Goal: Register for event/course

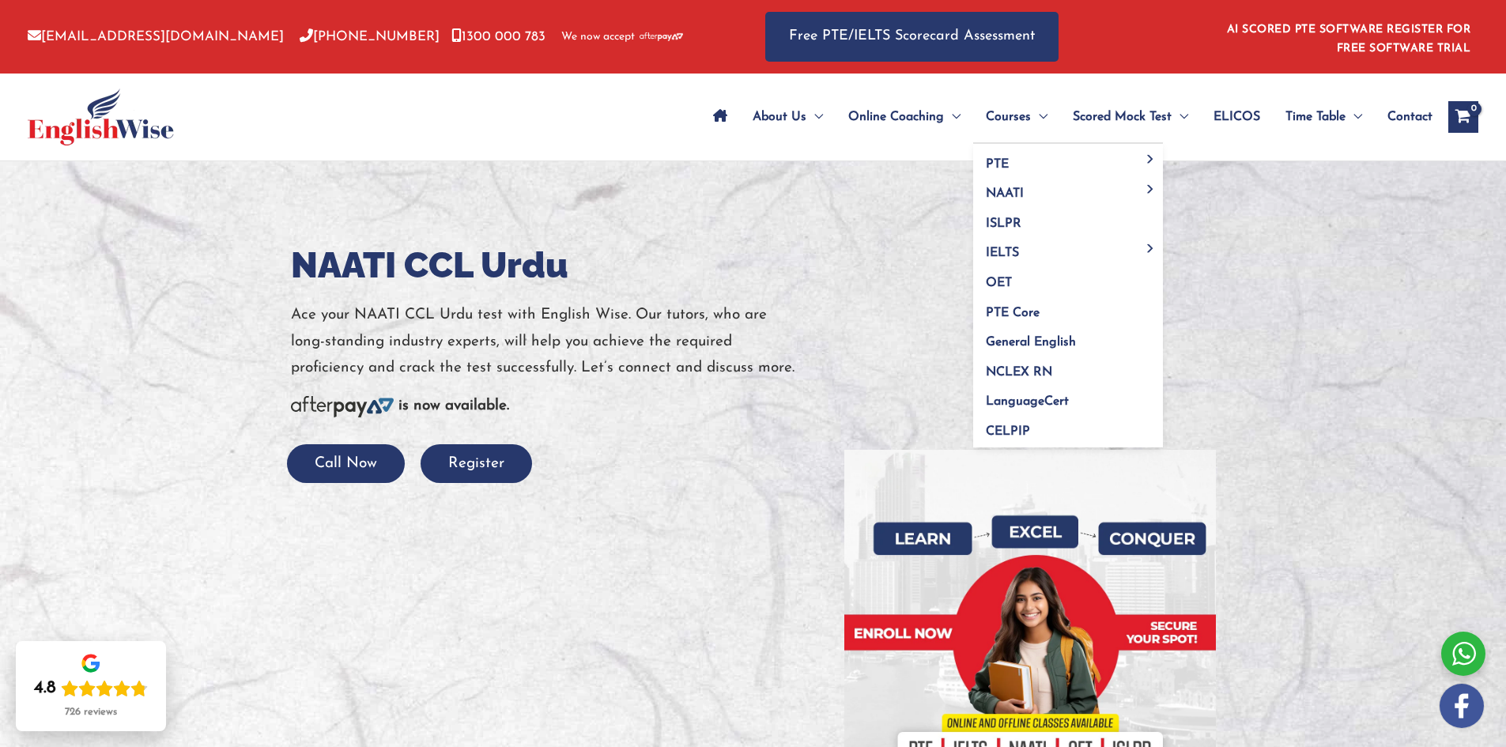
click at [1014, 110] on span "Courses" at bounding box center [1008, 116] width 45 height 55
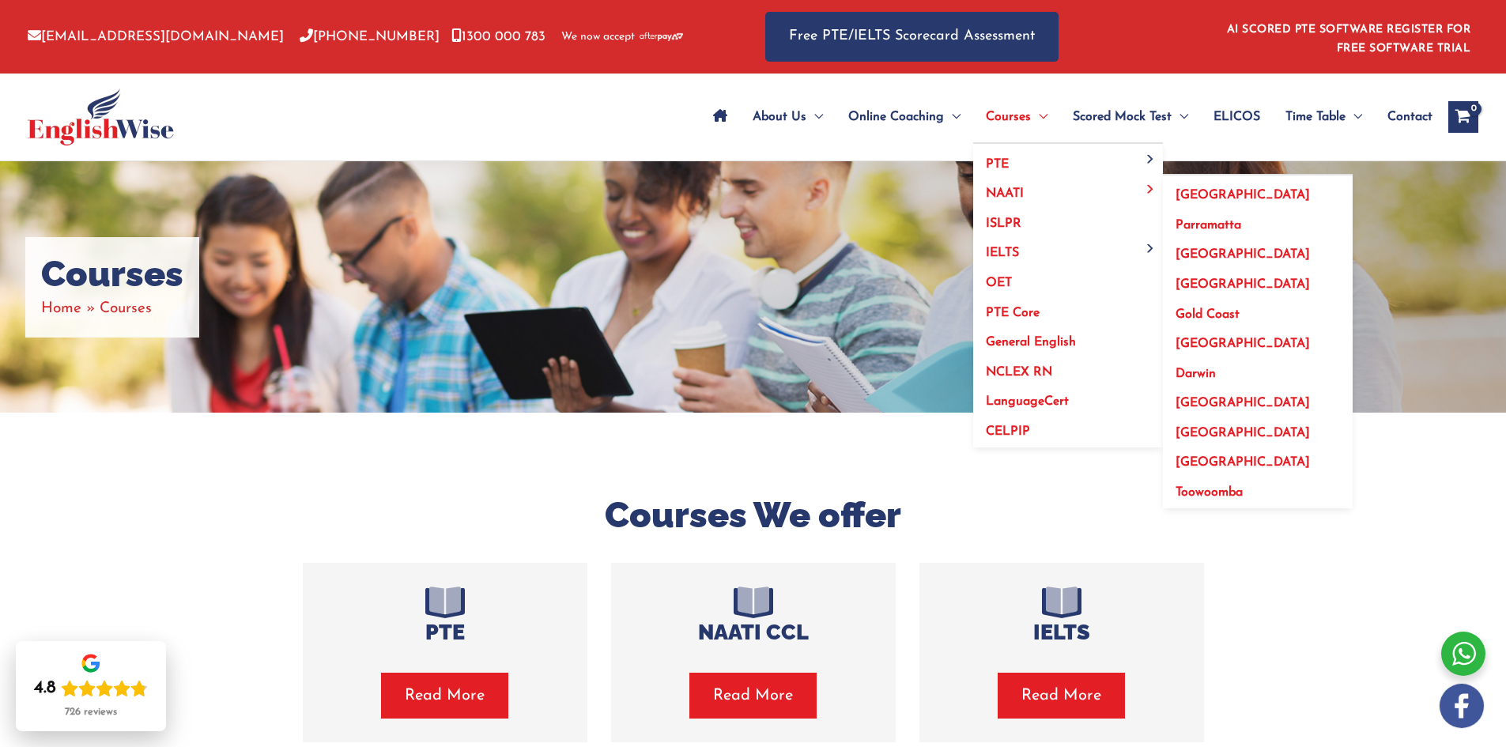
click at [1203, 334] on link "[GEOGRAPHIC_DATA]" at bounding box center [1258, 339] width 190 height 30
click at [1188, 342] on span "[GEOGRAPHIC_DATA]" at bounding box center [1243, 344] width 134 height 13
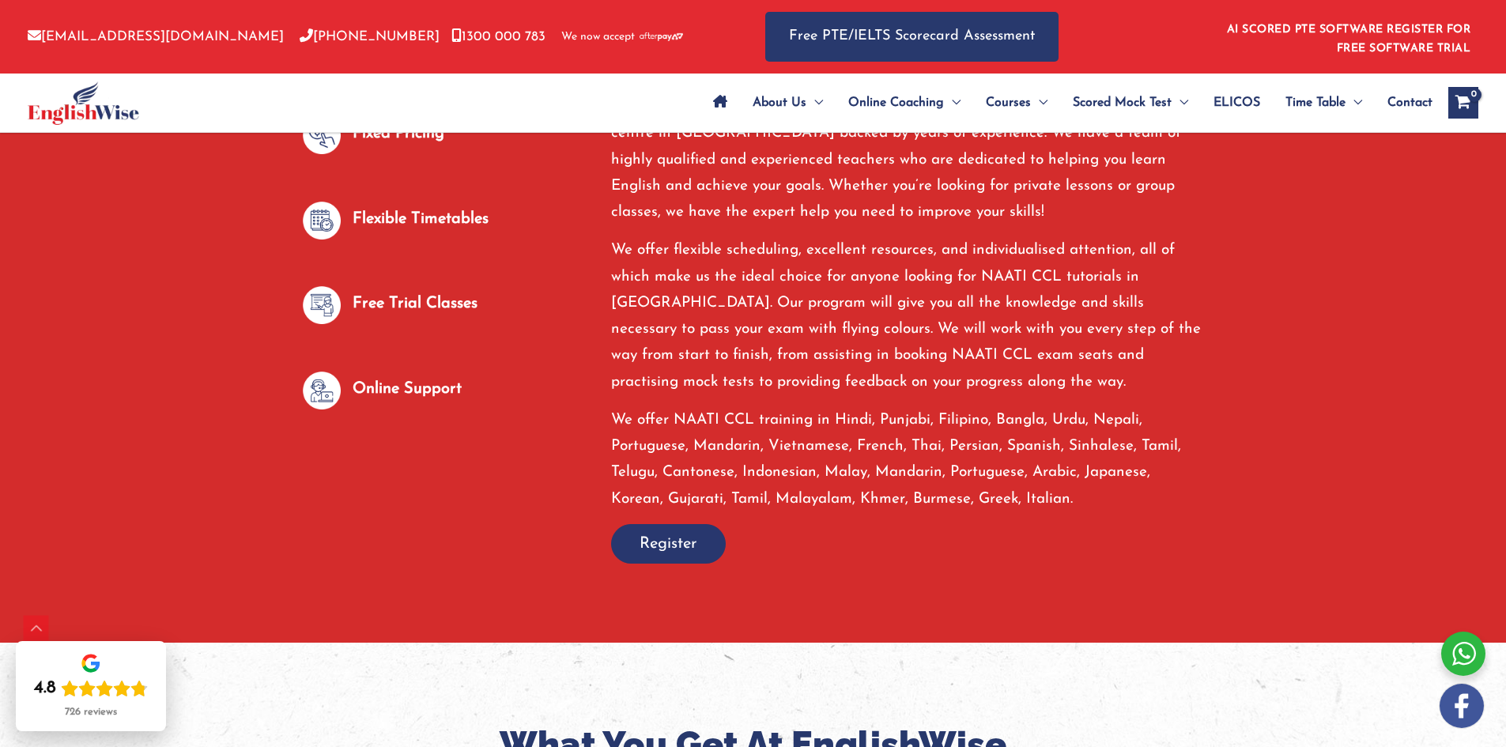
scroll to position [1028, 0]
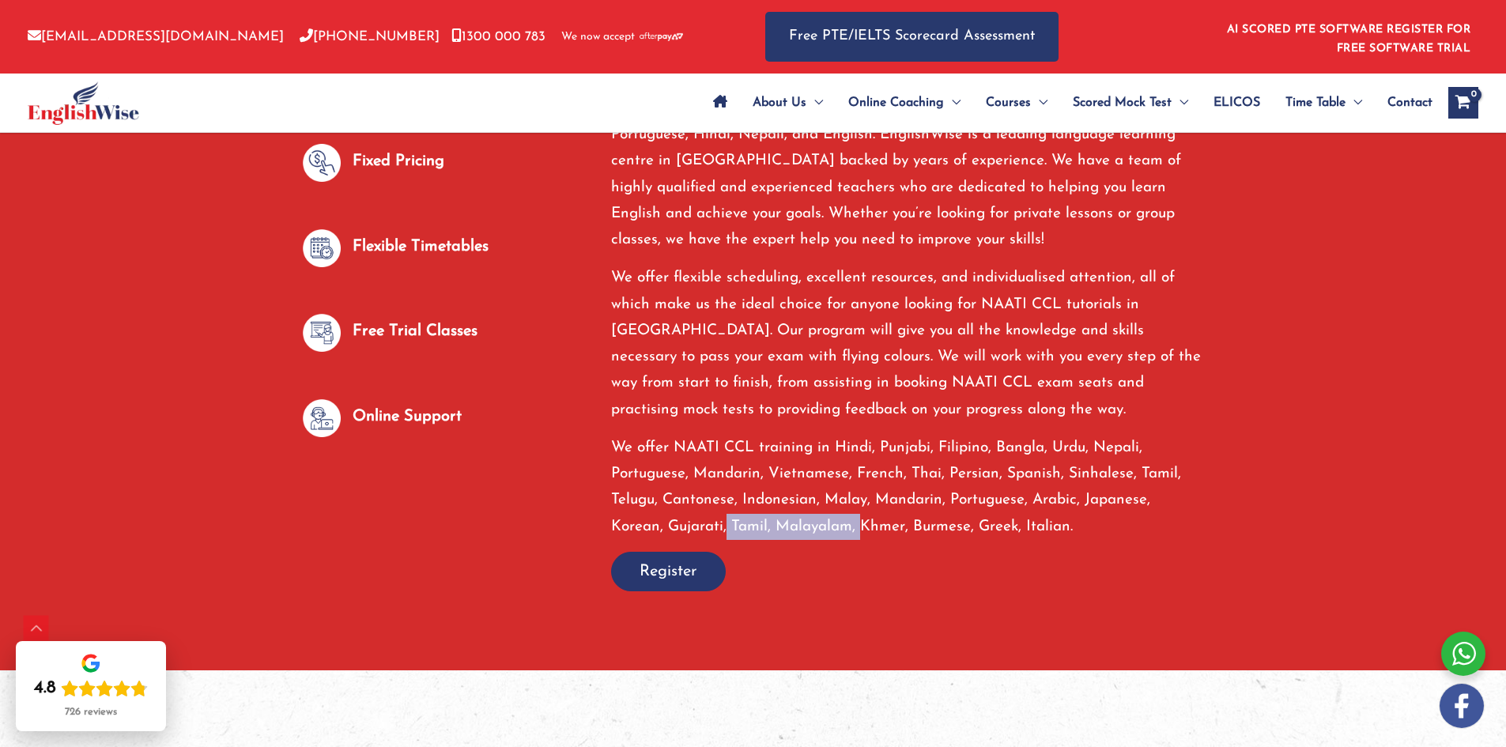
drag, startPoint x: 725, startPoint y: 515, endPoint x: 803, endPoint y: 526, distance: 78.9
click at [859, 532] on p "We offer NAATI CCL training in Hindi, Punjabi, Filipino, Bangla, Urdu, Nepali, …" at bounding box center [907, 487] width 593 height 105
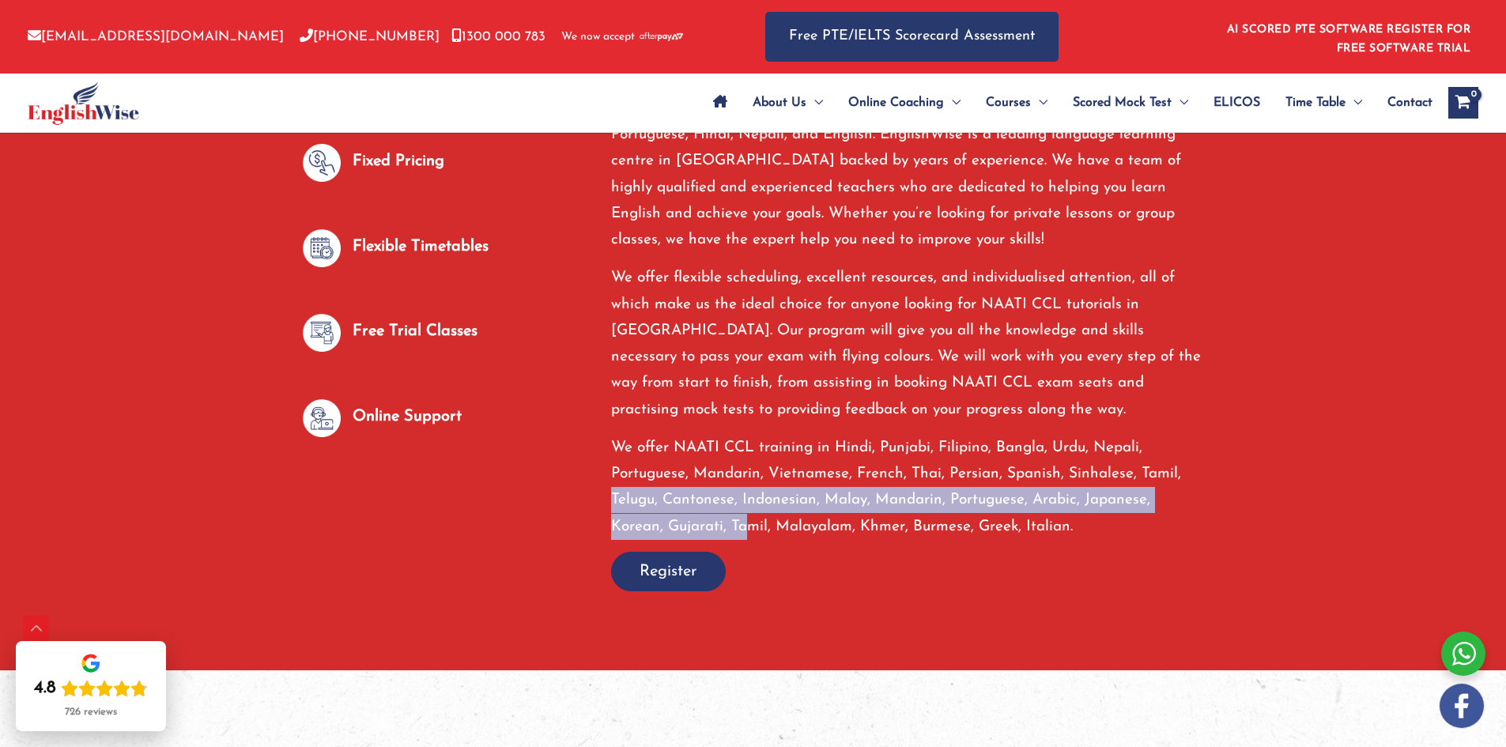
drag, startPoint x: 628, startPoint y: 513, endPoint x: 750, endPoint y: 519, distance: 121.9
click at [750, 519] on p "We offer NAATI CCL training in Hindi, Punjabi, Filipino, Bangla, Urdu, Nepali, …" at bounding box center [907, 487] width 593 height 105
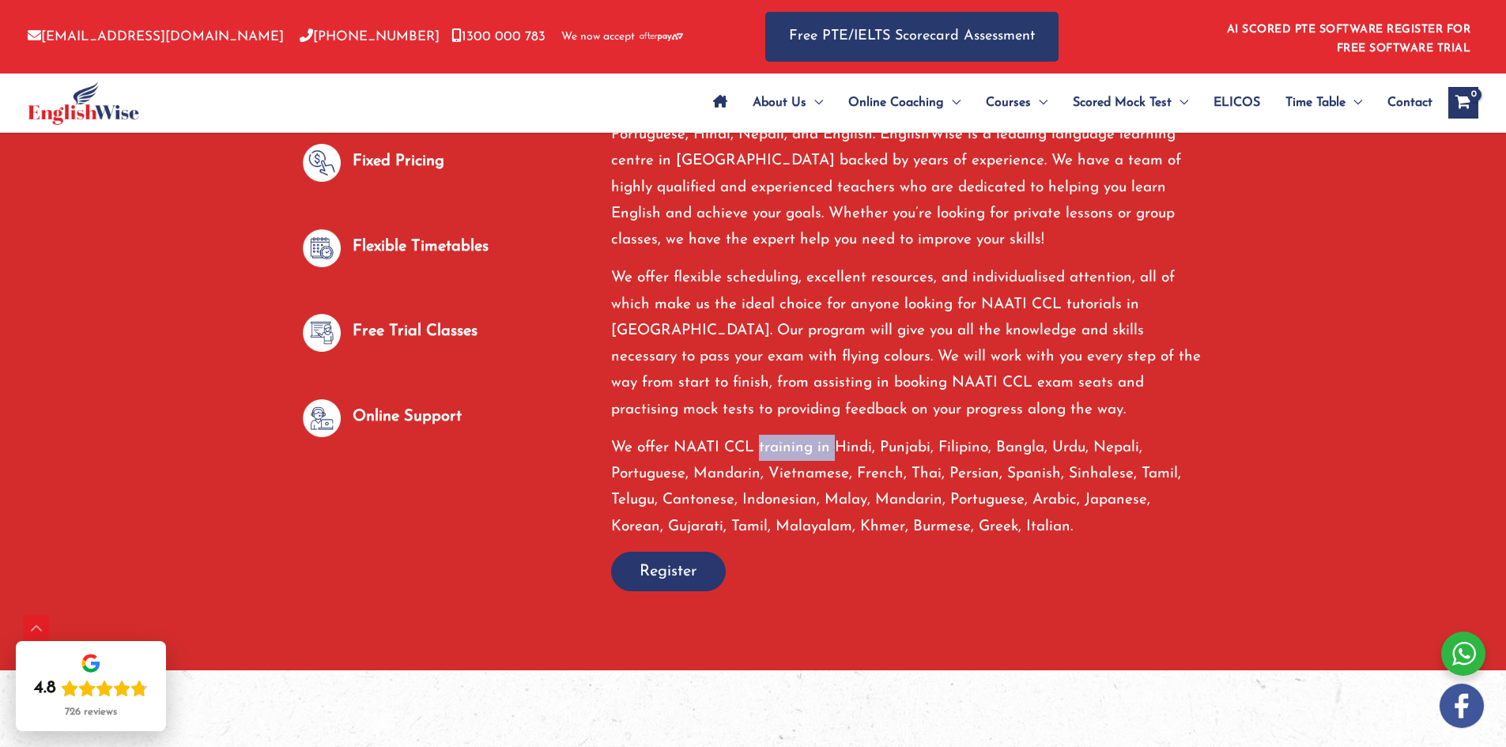
drag, startPoint x: 761, startPoint y: 440, endPoint x: 834, endPoint y: 442, distance: 72.8
click at [834, 442] on p "We offer NAATI CCL training in Hindi, Punjabi, Filipino, Bangla, Urdu, Nepali, …" at bounding box center [907, 487] width 593 height 105
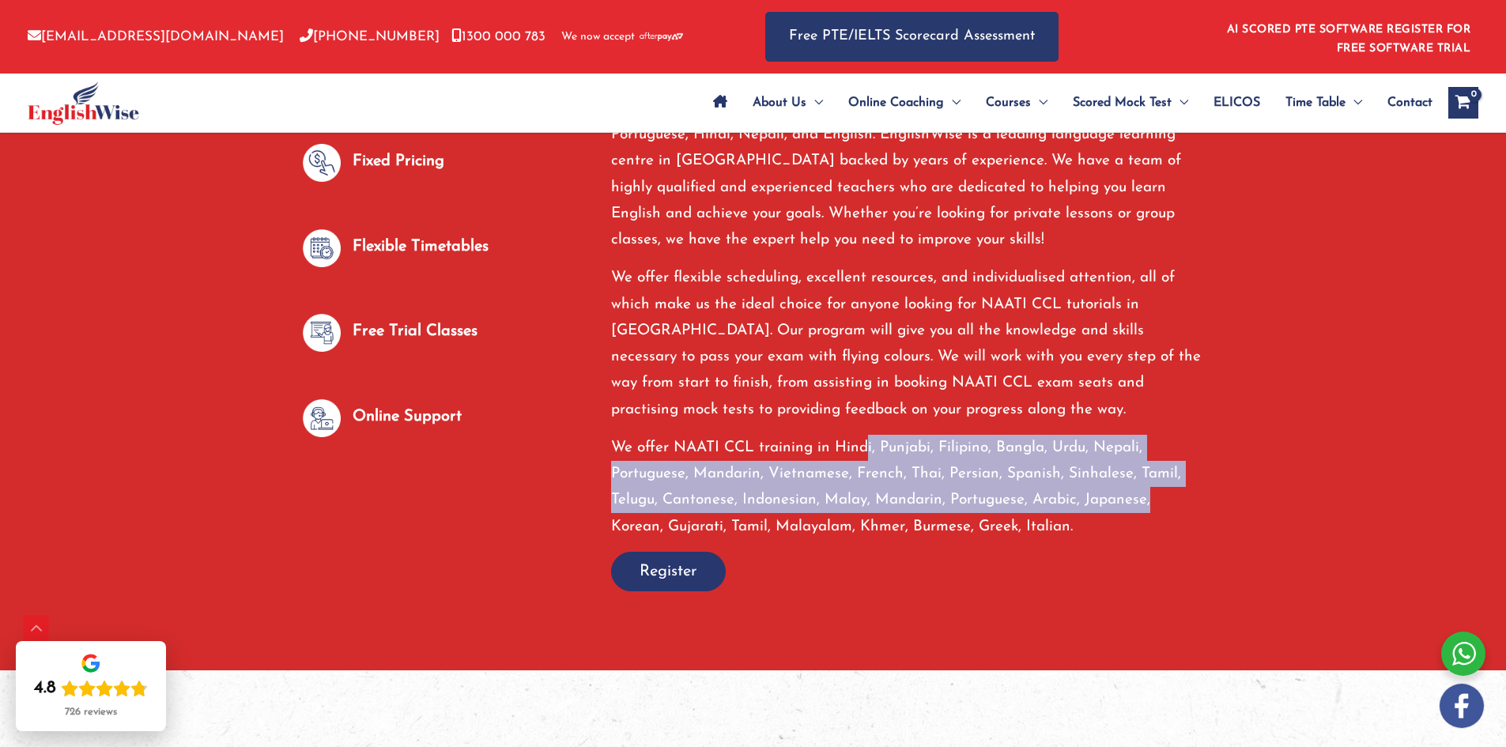
drag, startPoint x: 869, startPoint y: 444, endPoint x: 669, endPoint y: 376, distance: 211.3
click at [1142, 507] on p "We offer NAATI CCL training in Hindi, Punjabi, Filipino, Bangla, Urdu, Nepali, …" at bounding box center [907, 487] width 593 height 105
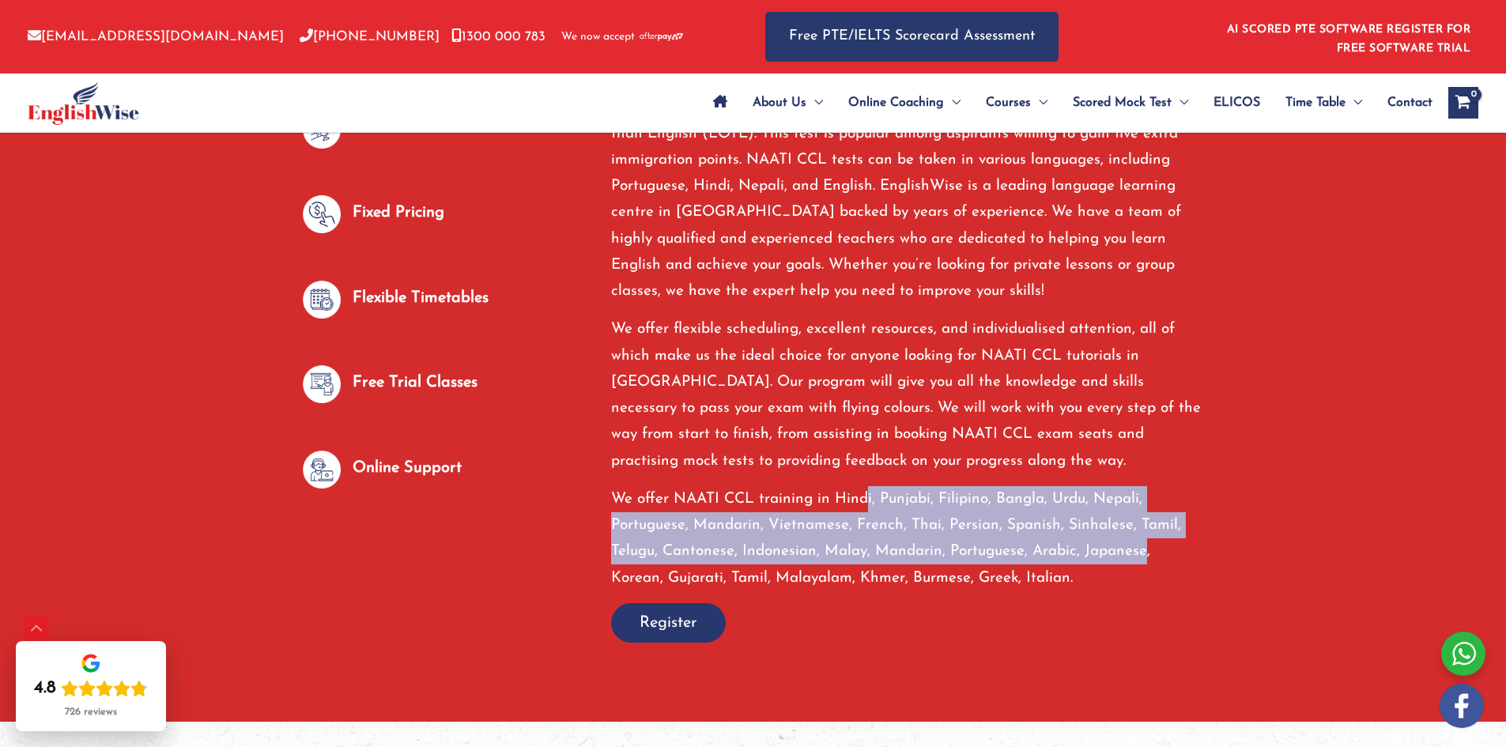
scroll to position [949, 0]
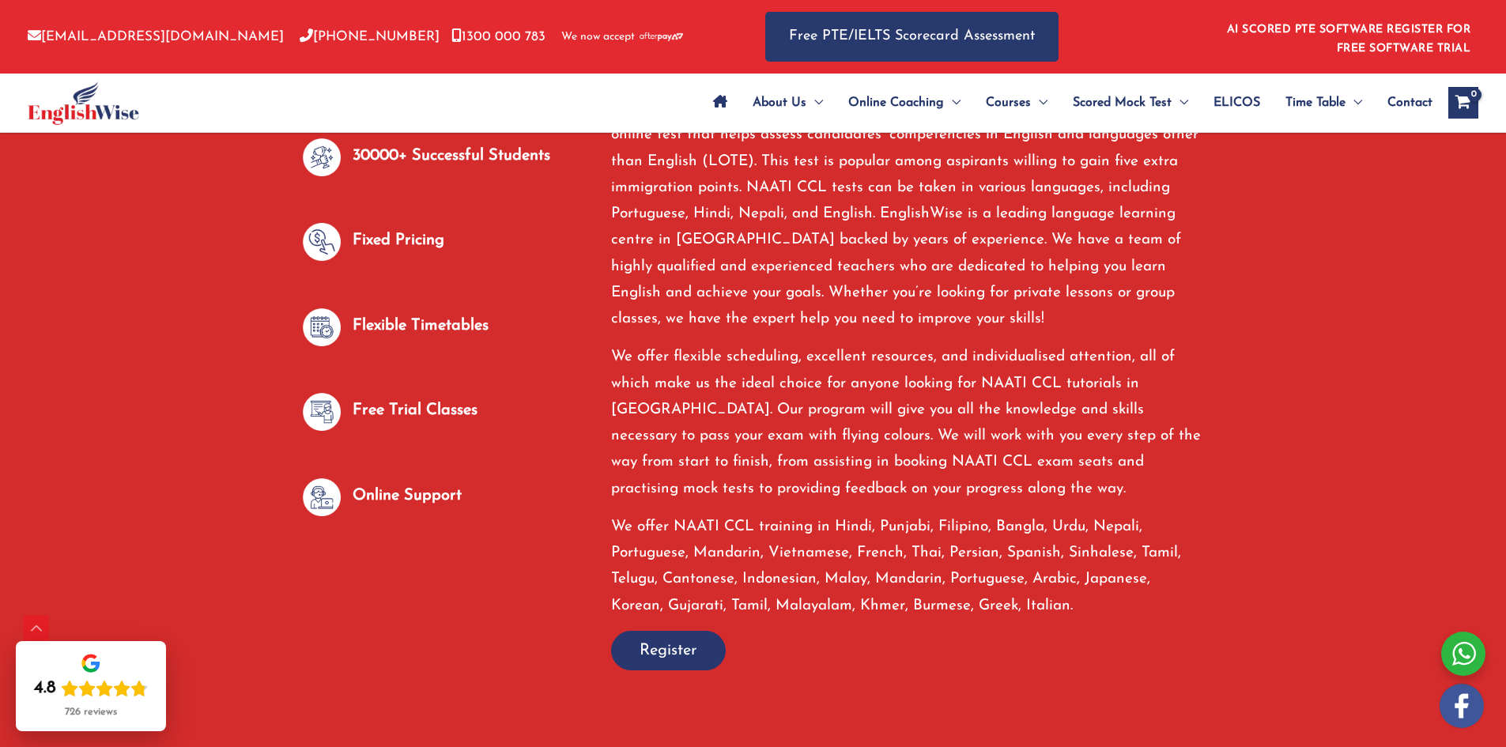
click at [225, 282] on div at bounding box center [753, 351] width 1506 height 798
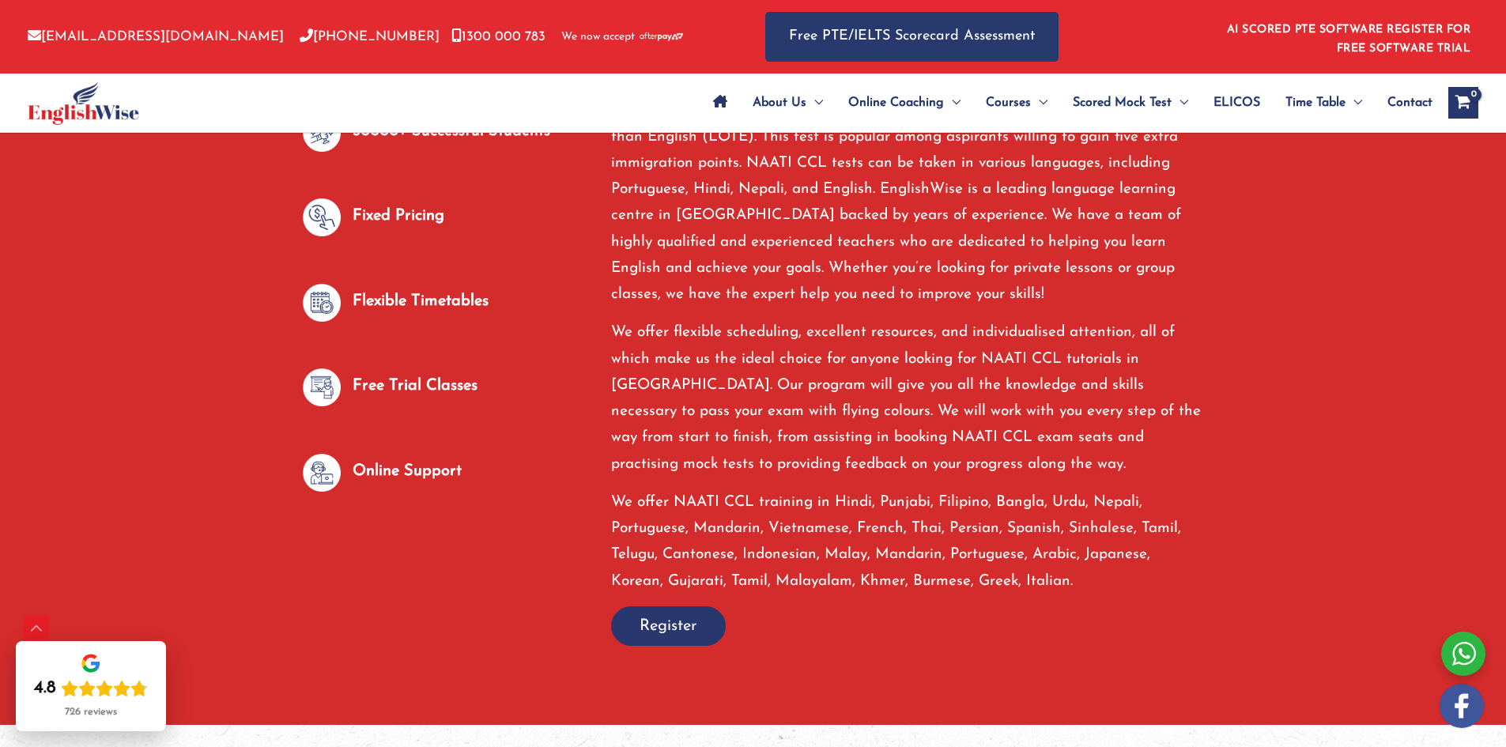
scroll to position [791, 0]
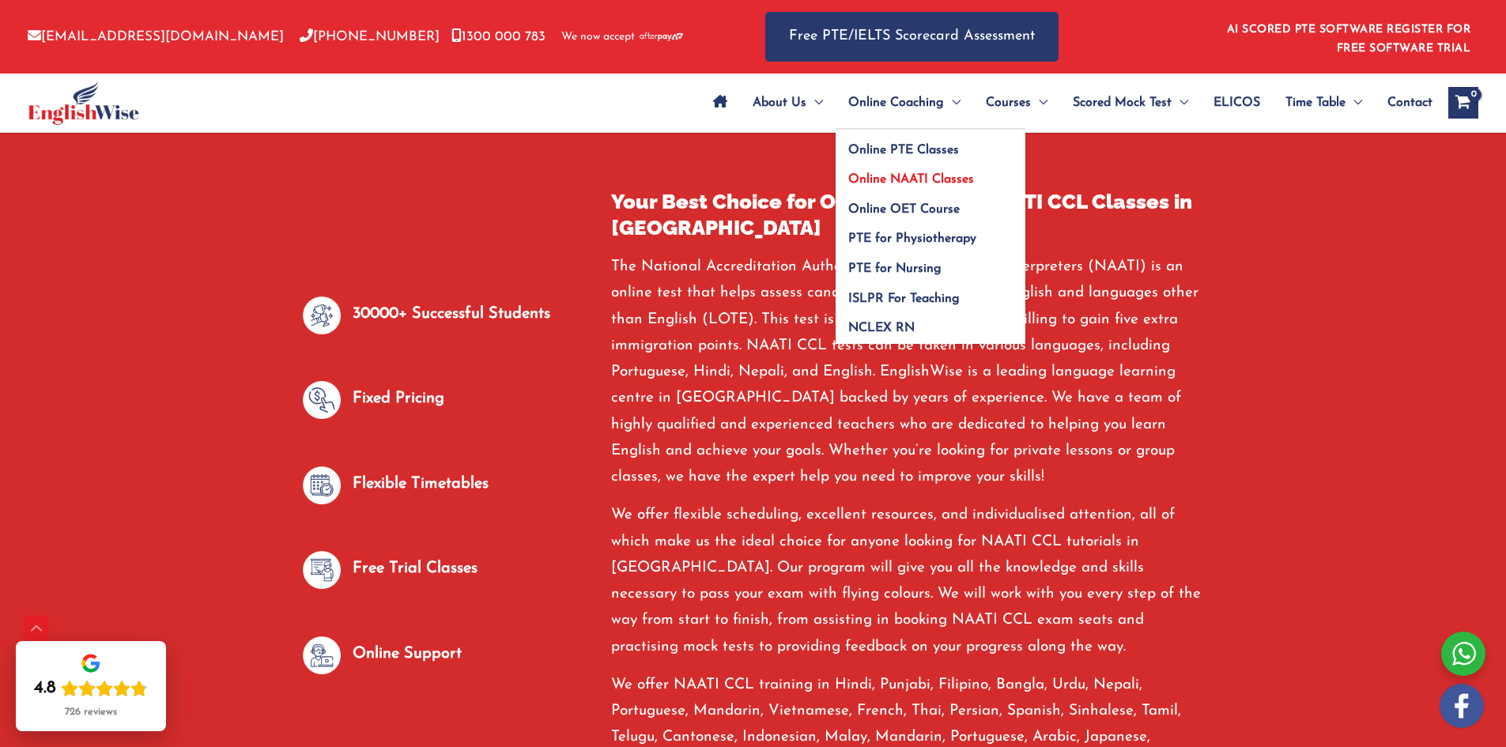
click at [933, 183] on span "Online NAATI Classes" at bounding box center [911, 179] width 126 height 13
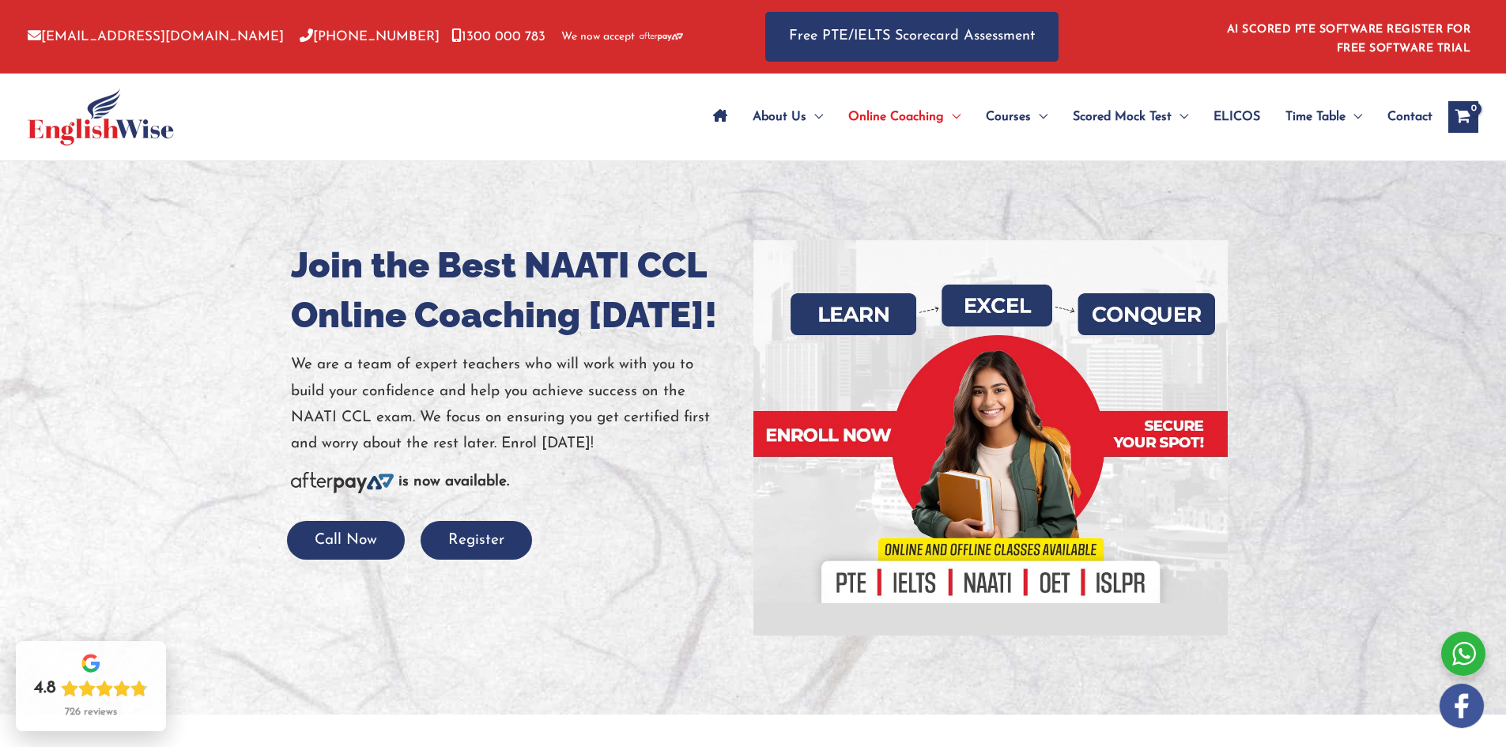
click at [620, 204] on div at bounding box center [753, 437] width 1506 height 553
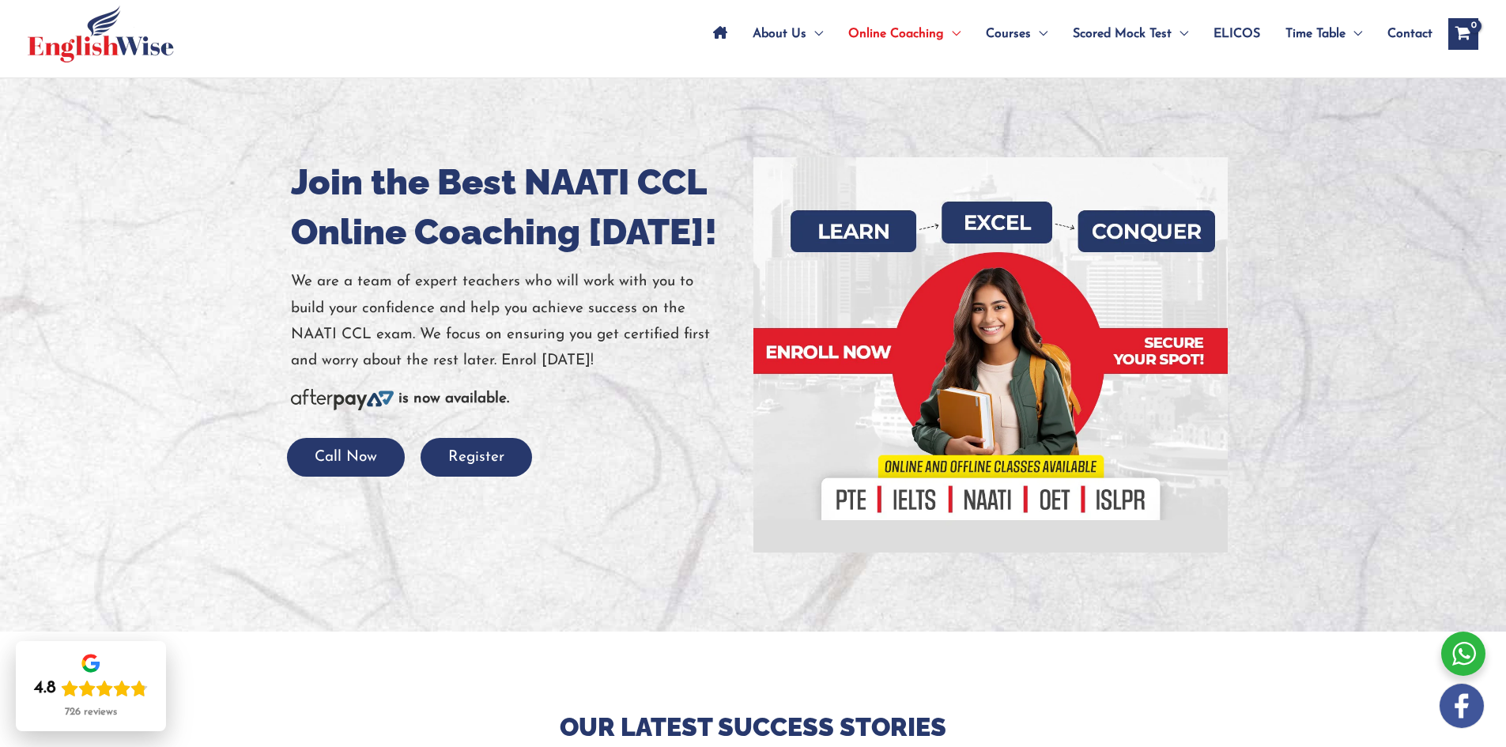
scroll to position [79, 0]
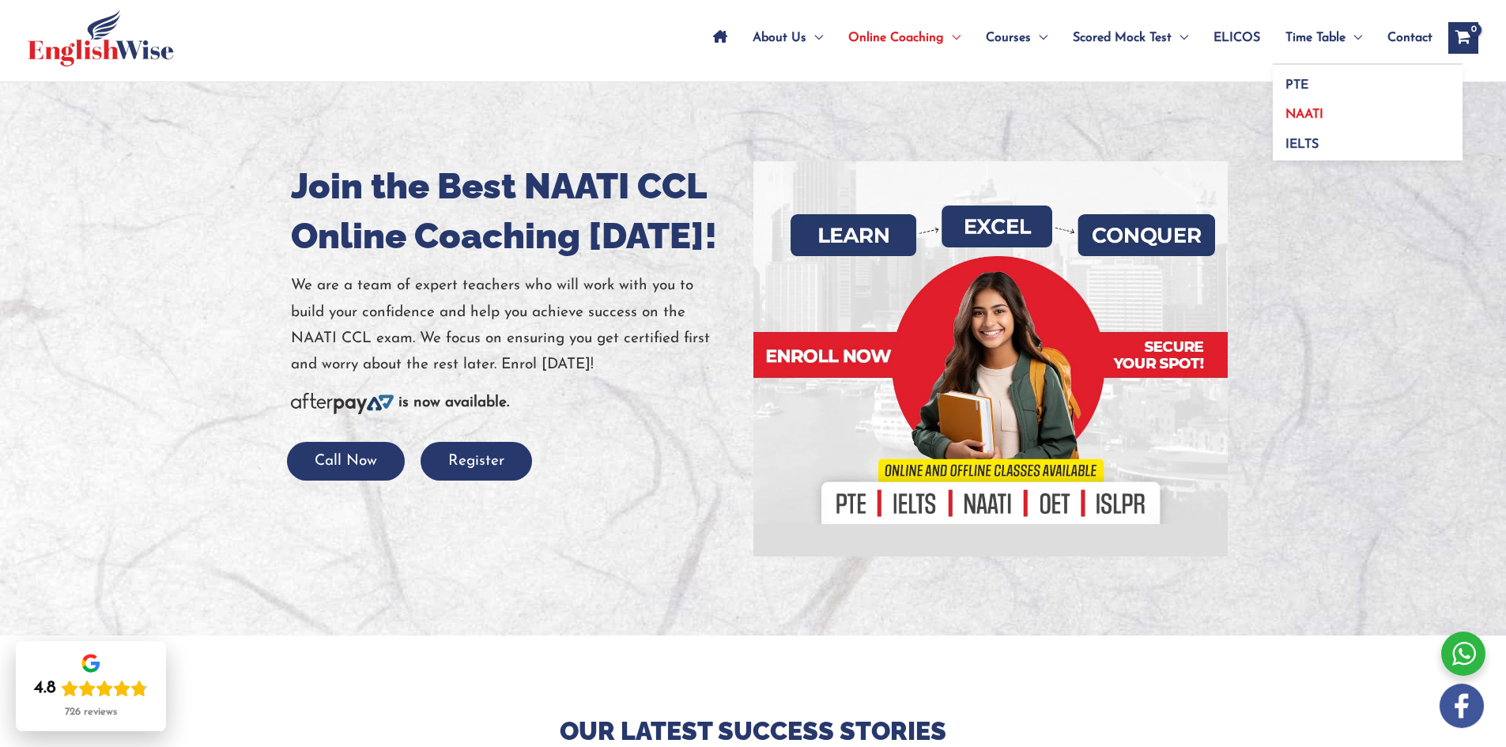
click at [1311, 109] on span "NAATI" at bounding box center [1305, 114] width 38 height 13
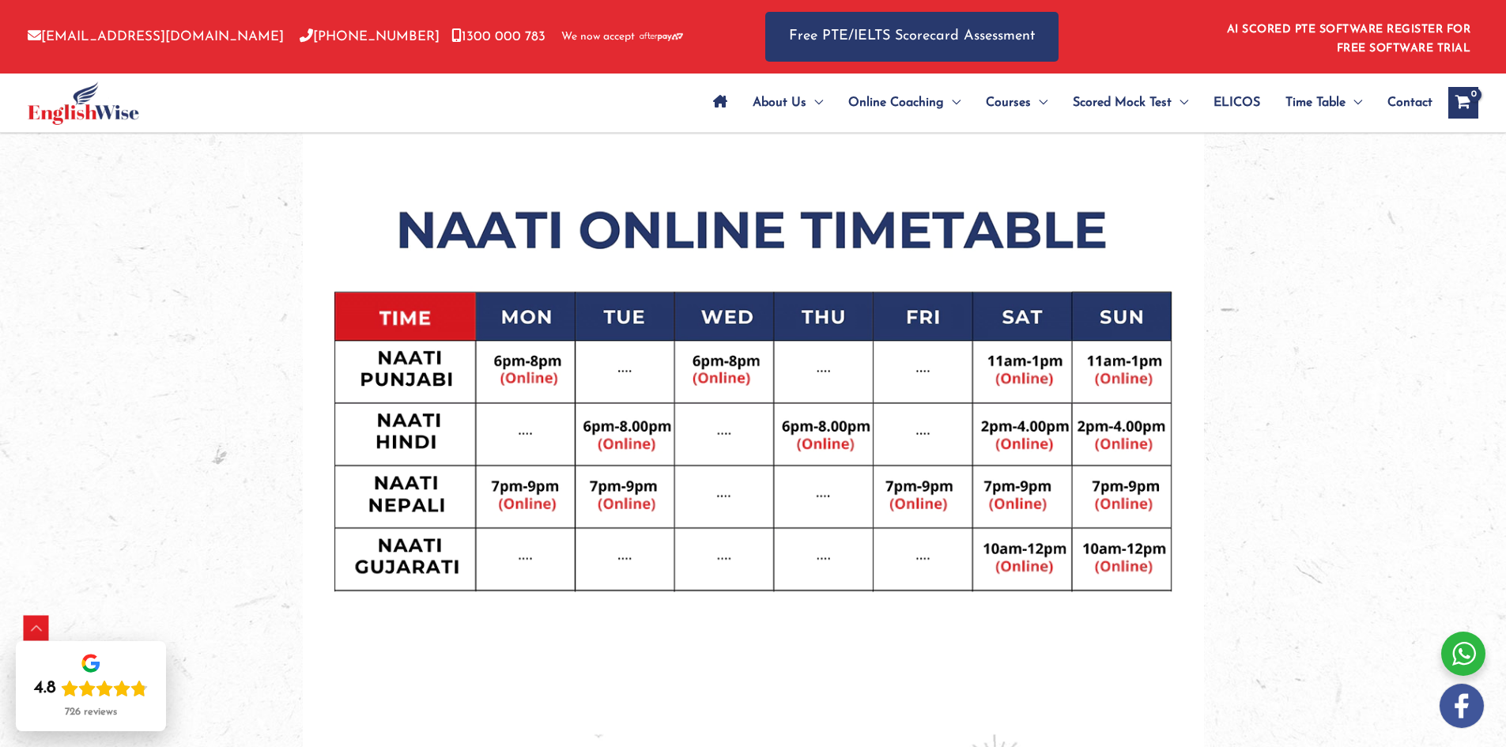
scroll to position [655, 0]
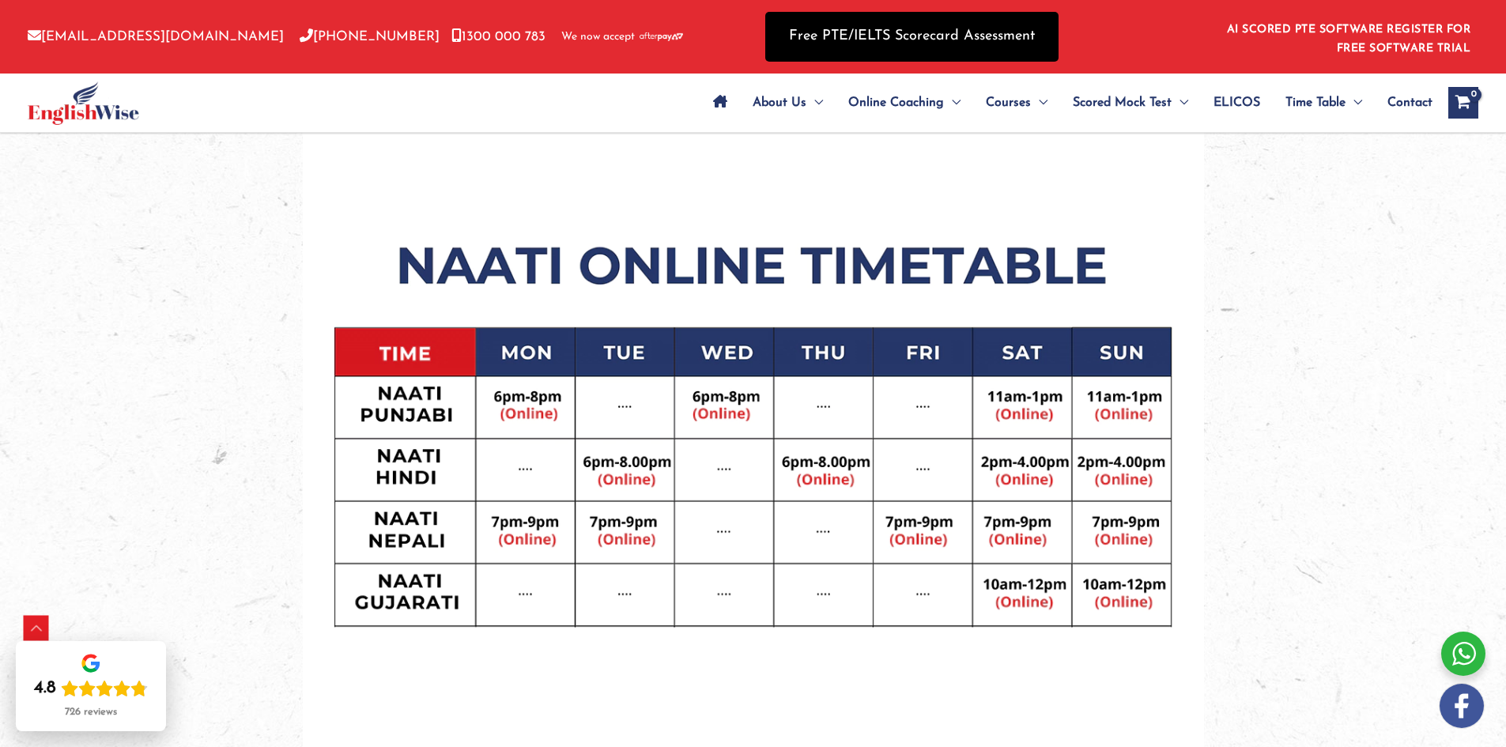
click at [775, 37] on link "Free PTE/IELTS Scorecard Assessment" at bounding box center [911, 37] width 293 height 50
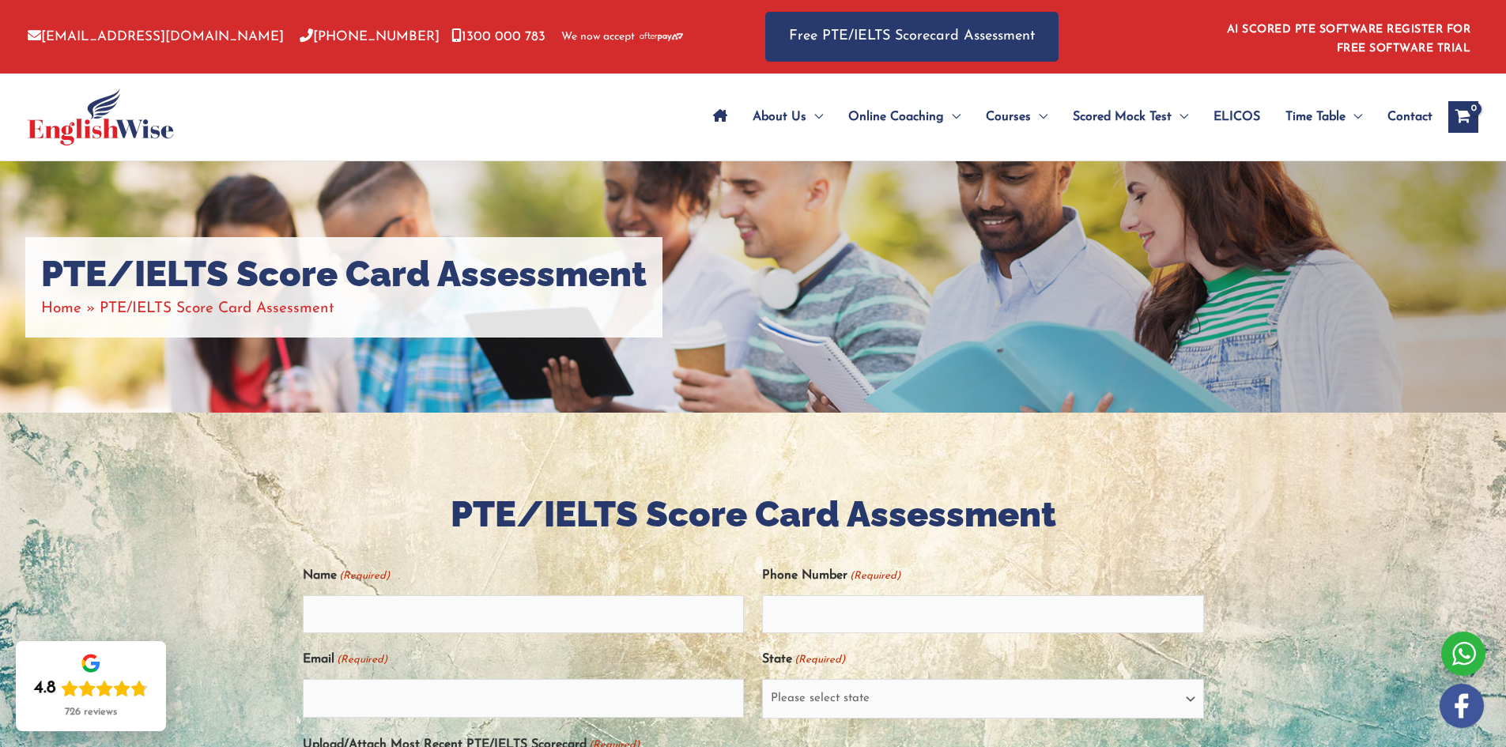
scroll to position [158, 0]
